Goal: Information Seeking & Learning: Learn about a topic

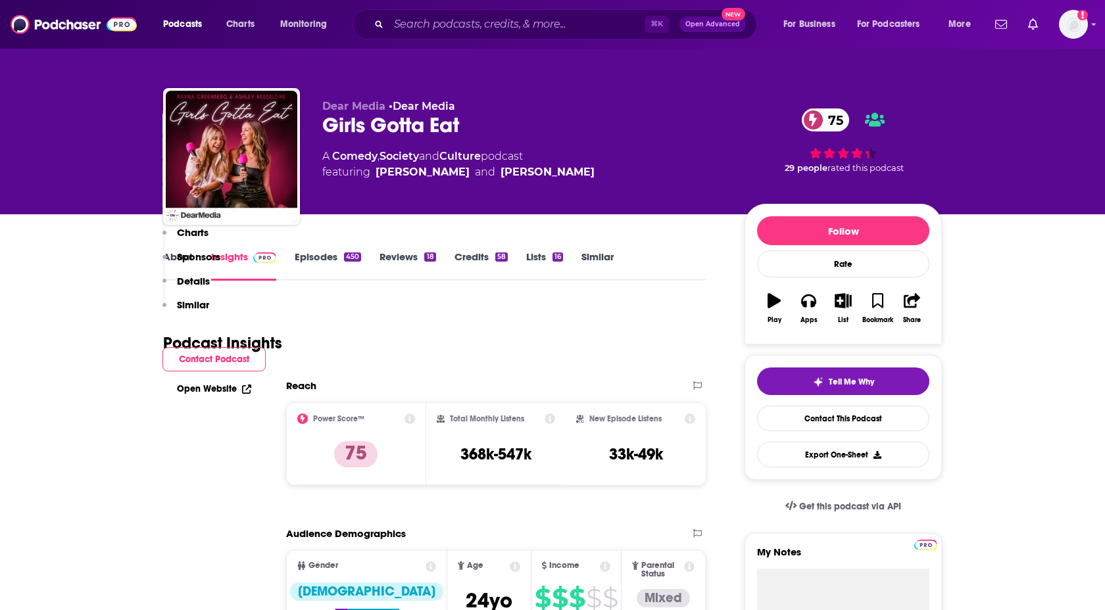
scroll to position [241, 0]
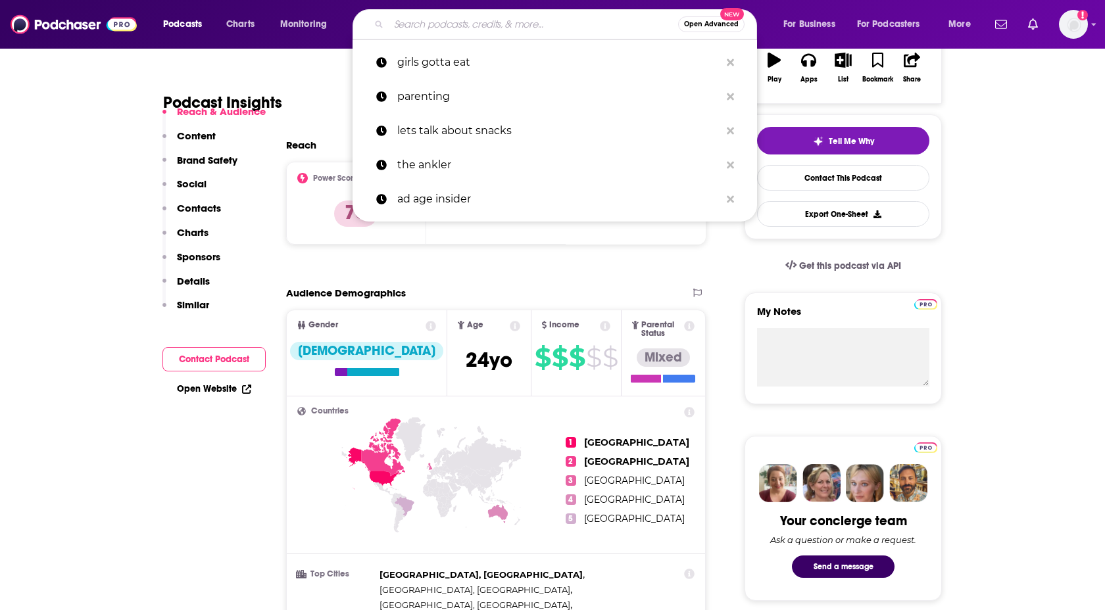
click at [526, 26] on input "Search podcasts, credits, & more..." at bounding box center [533, 24] width 289 height 21
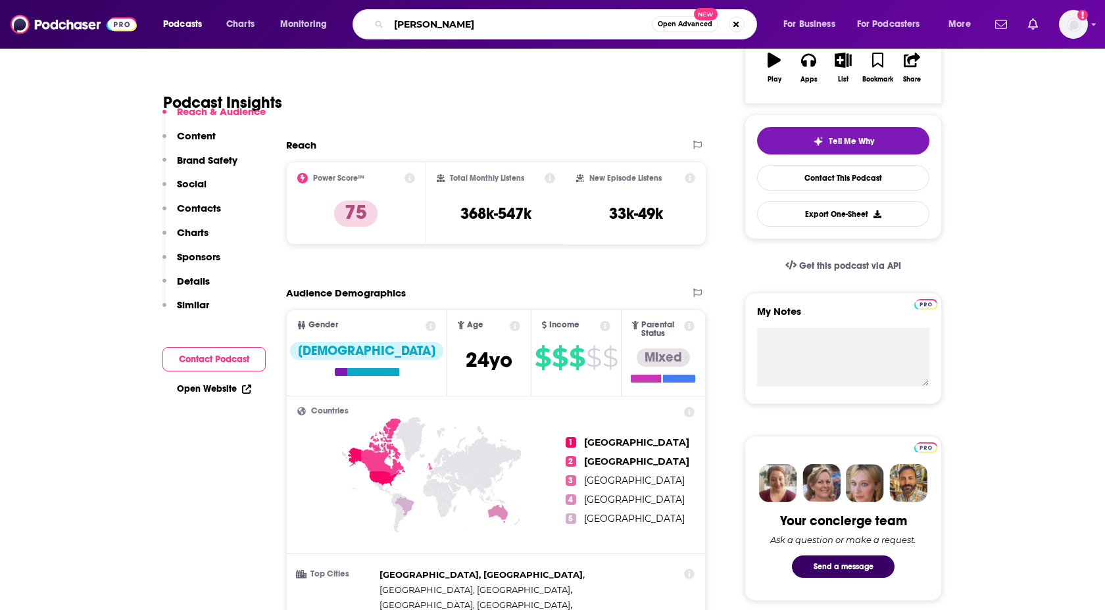
type input "[PERSON_NAME]"
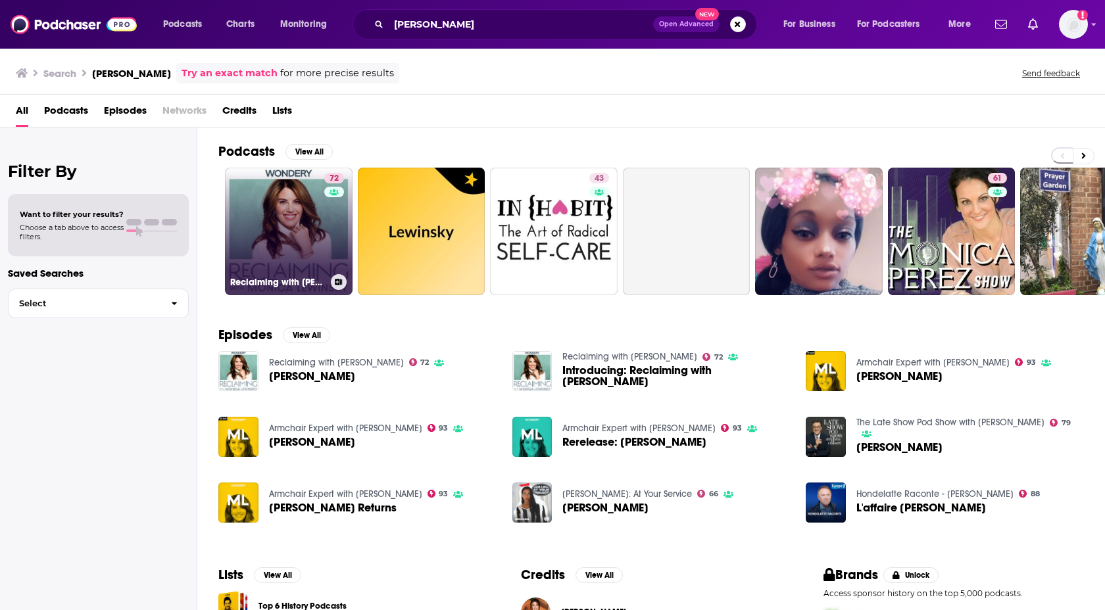
click at [294, 255] on link "72 Reclaiming with [PERSON_NAME]" at bounding box center [289, 232] width 128 height 128
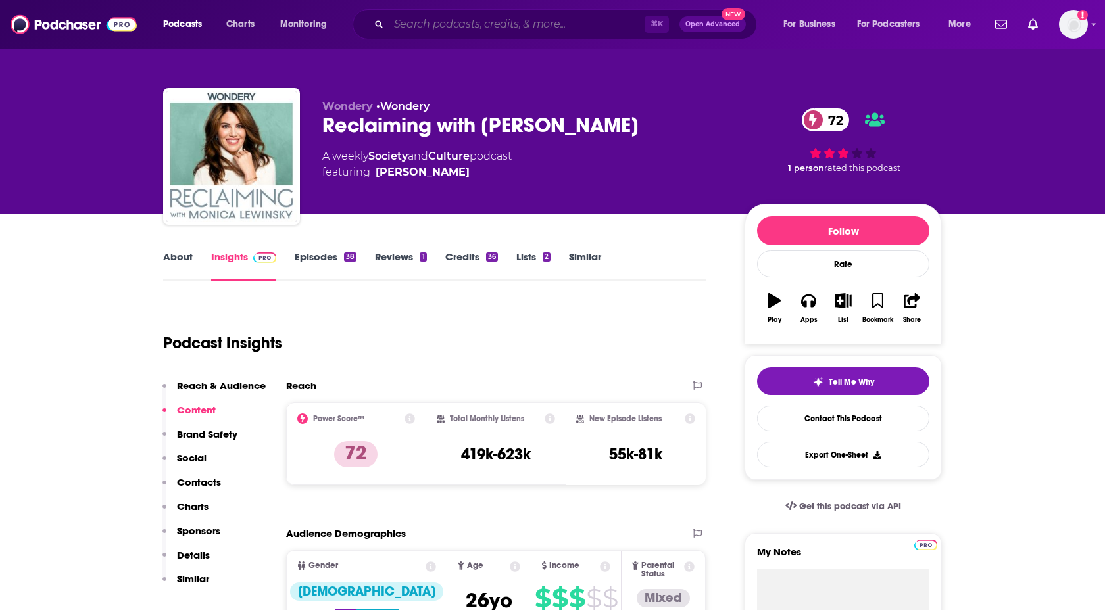
click at [440, 18] on input "Search podcasts, credits, & more..." at bounding box center [517, 24] width 256 height 21
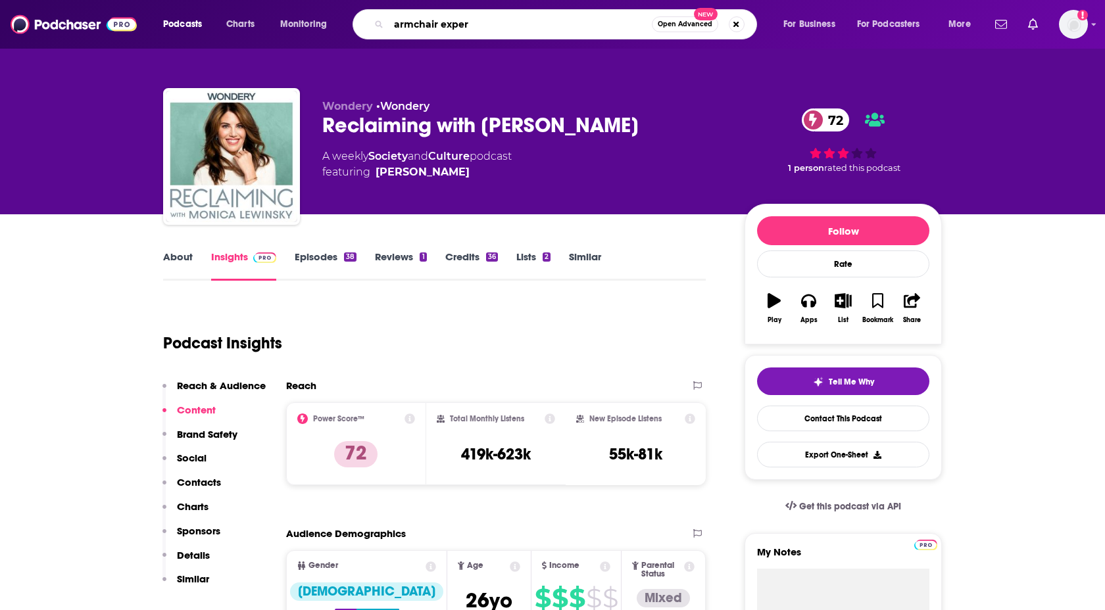
type input "armchair expert"
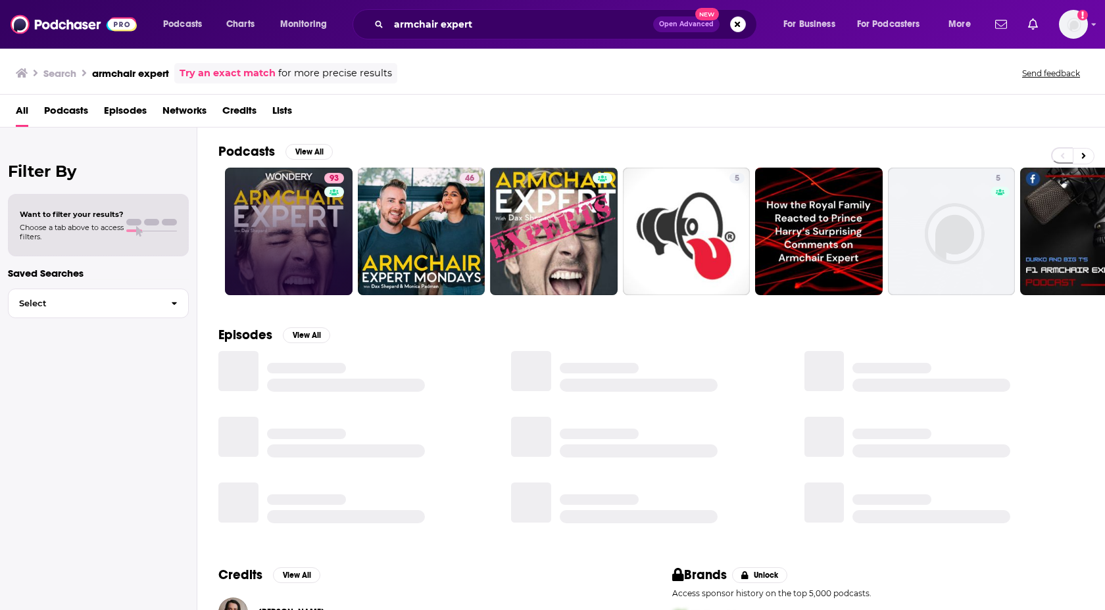
click at [298, 235] on link "93" at bounding box center [289, 232] width 128 height 128
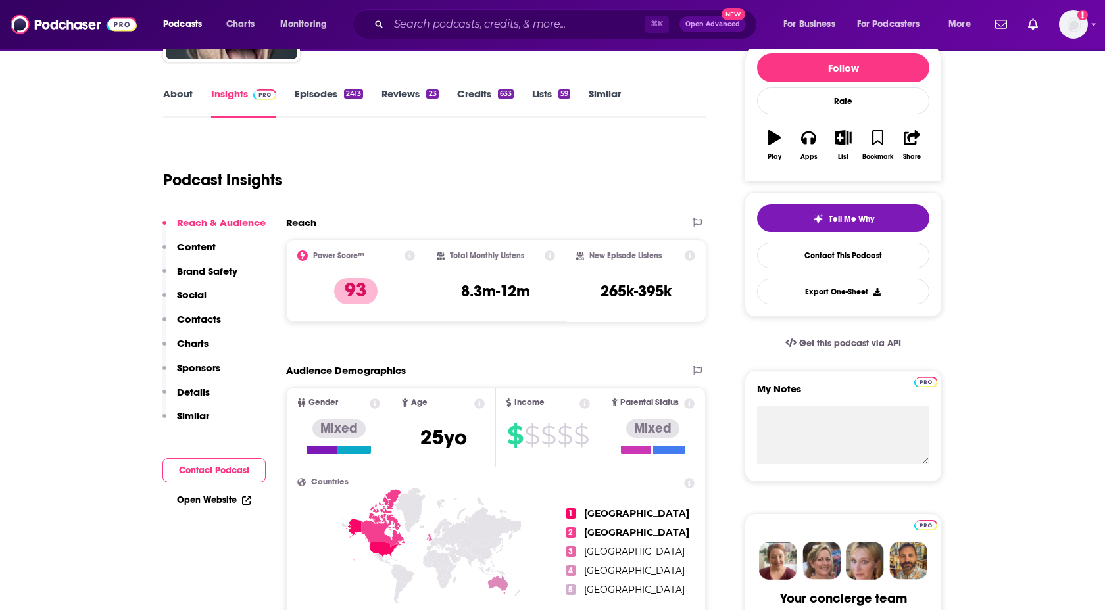
scroll to position [162, 0]
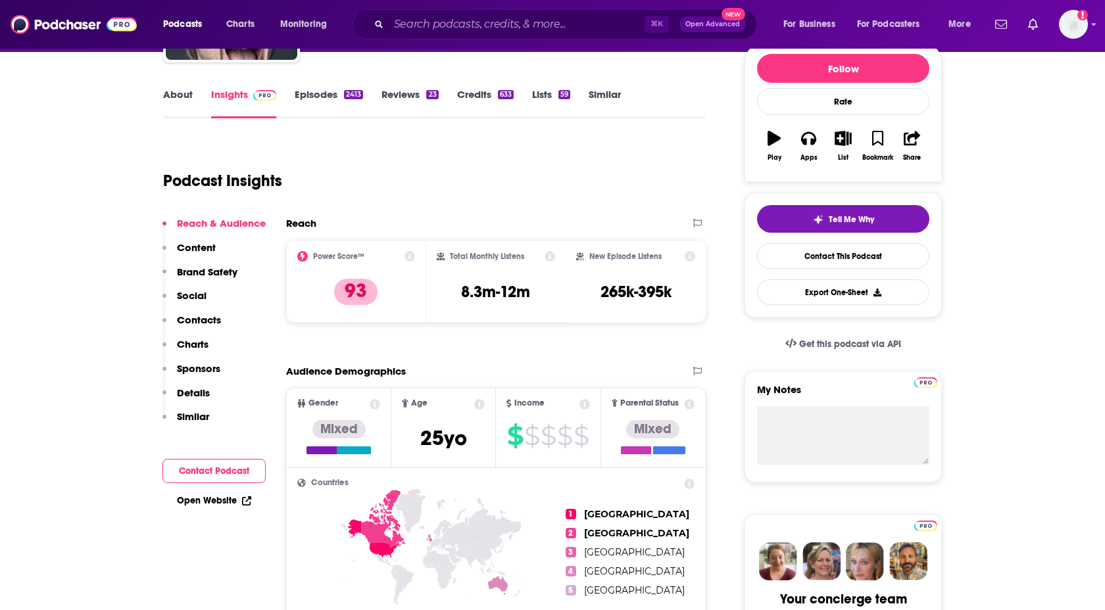
click at [321, 394] on span "Gender Mixed" at bounding box center [339, 428] width 104 height 78
